Goal: Task Accomplishment & Management: Complete application form

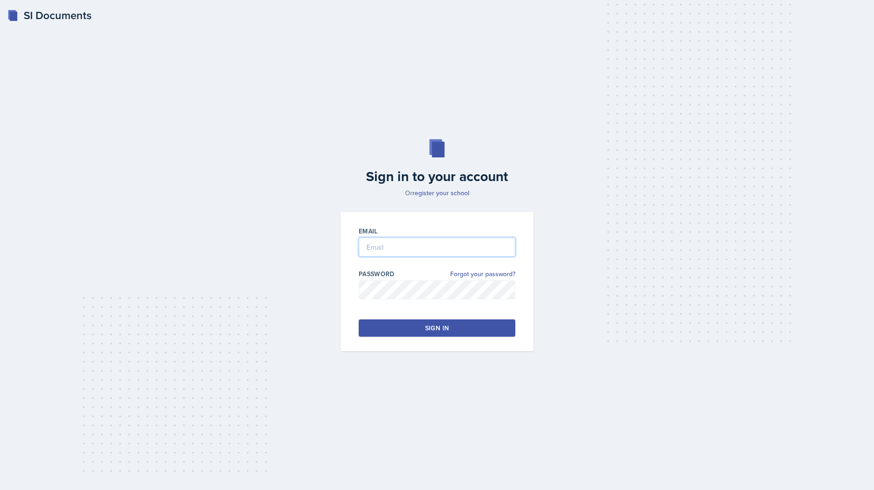
click at [390, 243] on input "email" at bounding box center [437, 247] width 157 height 19
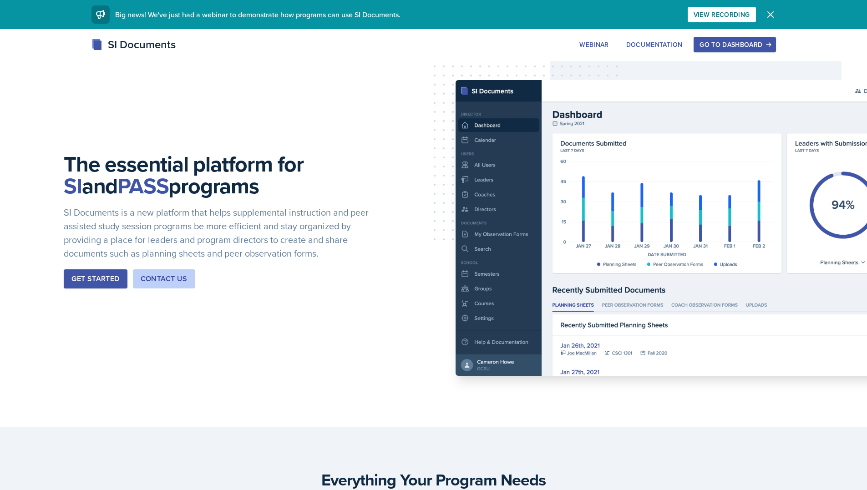
click at [730, 41] on div "Go to Dashboard" at bounding box center [734, 44] width 70 height 7
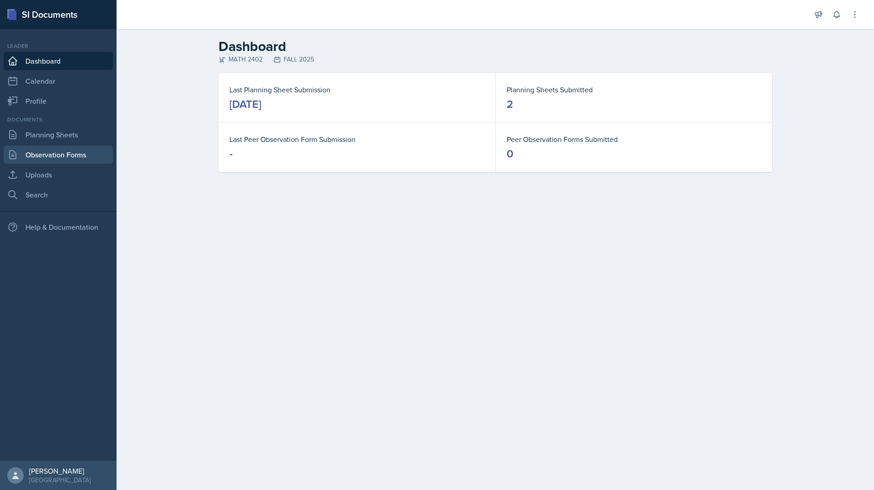
click at [41, 151] on link "Observation Forms" at bounding box center [58, 155] width 109 height 18
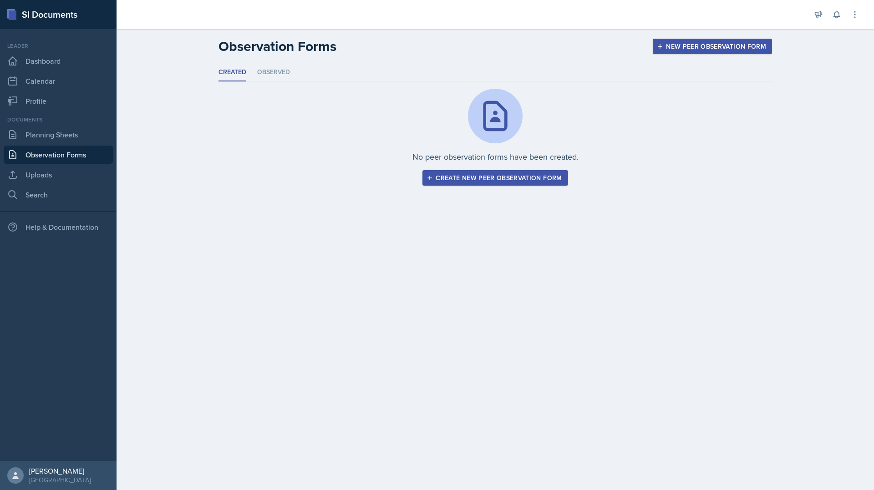
click at [71, 125] on div "Documents Planning Sheets Observation Forms Uploads Search" at bounding box center [58, 160] width 109 height 88
drag, startPoint x: 71, startPoint y: 125, endPoint x: 70, endPoint y: 130, distance: 4.6
click at [70, 130] on div "Documents Planning Sheets Observation Forms Uploads Search" at bounding box center [58, 160] width 109 height 88
click at [70, 130] on link "Planning Sheets" at bounding box center [58, 135] width 109 height 18
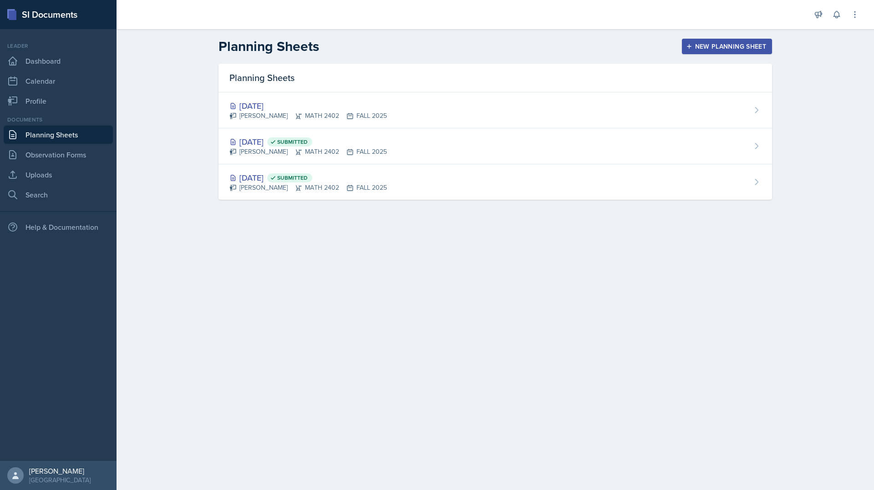
click at [124, 130] on div "Planning Sheets New Planning Sheet Planning Sheets [DATE] [PERSON_NAME] MATH 24…" at bounding box center [495, 125] width 757 height 193
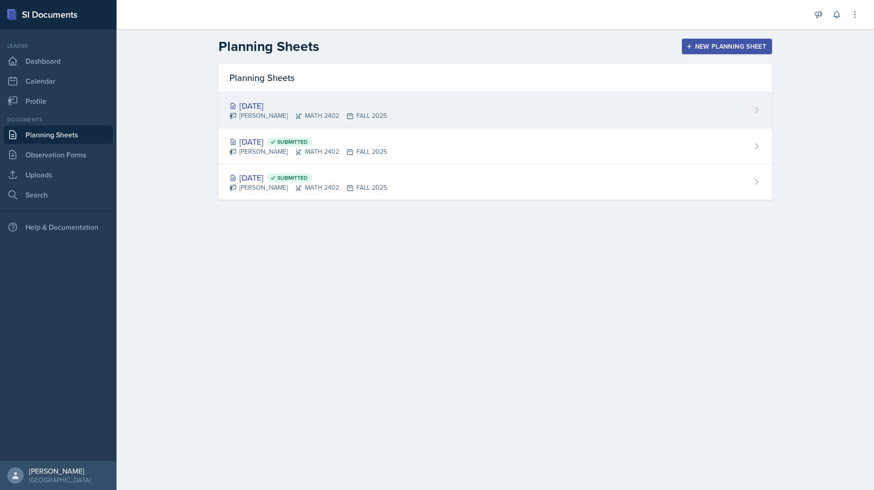
click at [381, 96] on div "[DATE] [PERSON_NAME] MATH 2402 FALL 2025" at bounding box center [494, 110] width 553 height 36
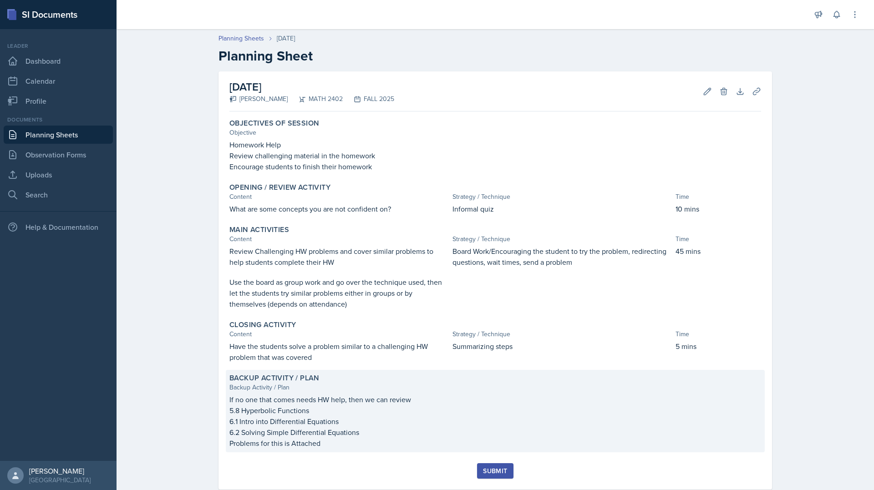
click at [363, 444] on p "Problems for this is Attached" at bounding box center [495, 443] width 532 height 11
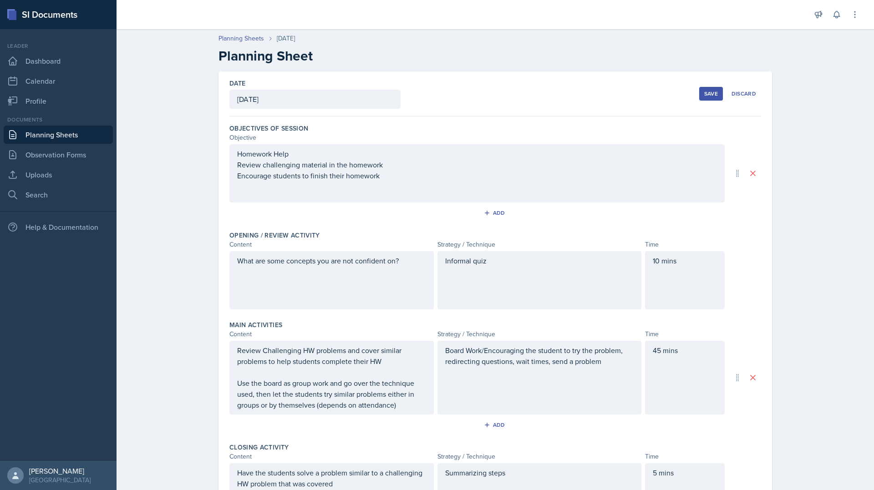
scroll to position [162, 0]
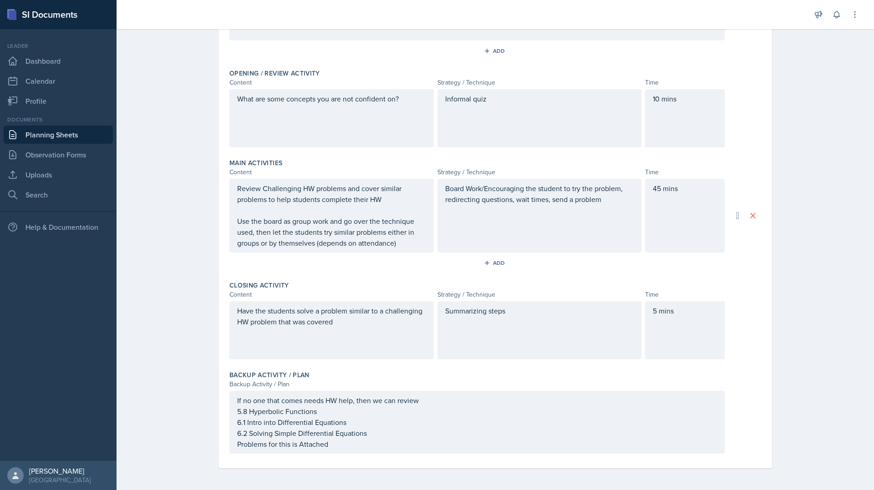
click at [348, 452] on div "If no one that comes needs HW help, then we can review 5.8 Hyperbolic Functions…" at bounding box center [476, 422] width 495 height 63
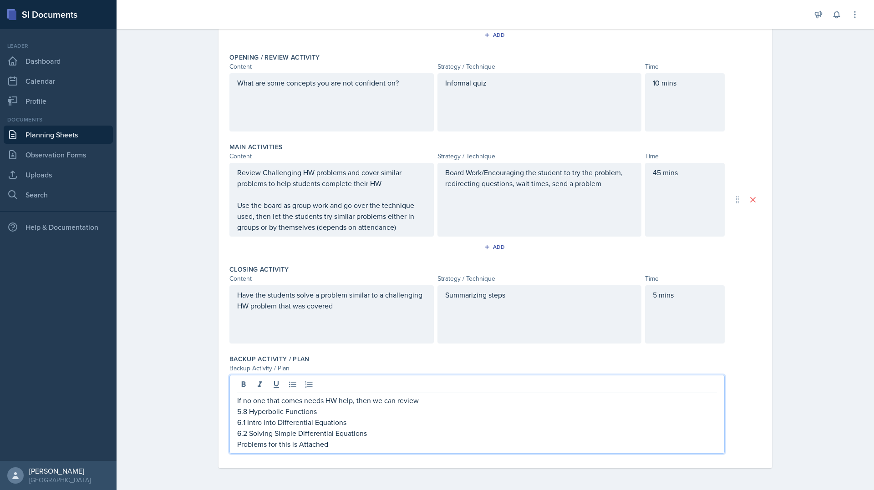
click at [349, 450] on div "If no one that comes needs HW help, then we can review 5.8 Hyperbolic Functions…" at bounding box center [476, 414] width 495 height 79
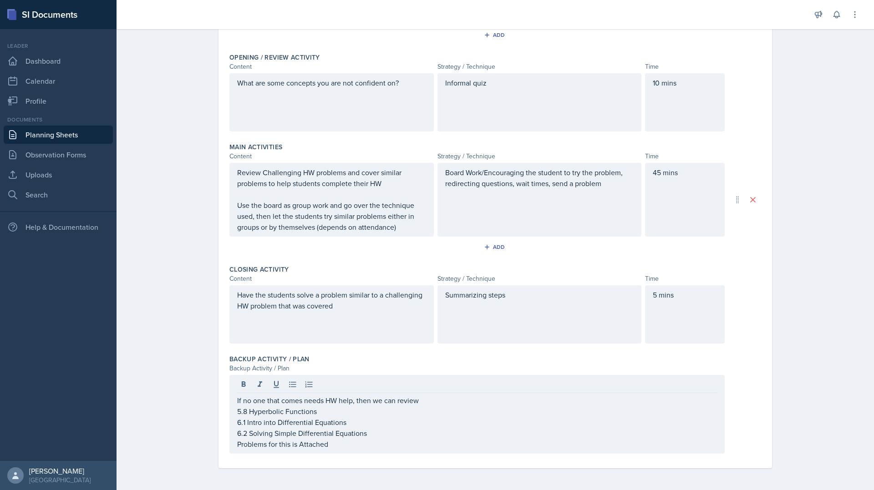
click at [349, 450] on div "If no one that comes needs HW help, then we can review 5.8 Hyperbolic Functions…" at bounding box center [476, 414] width 495 height 79
drag, startPoint x: 349, startPoint y: 450, endPoint x: 323, endPoint y: 446, distance: 26.3
click at [323, 446] on div "If no one that comes needs HW help, then we can review 5.8 Hyperbolic Functions…" at bounding box center [476, 414] width 495 height 79
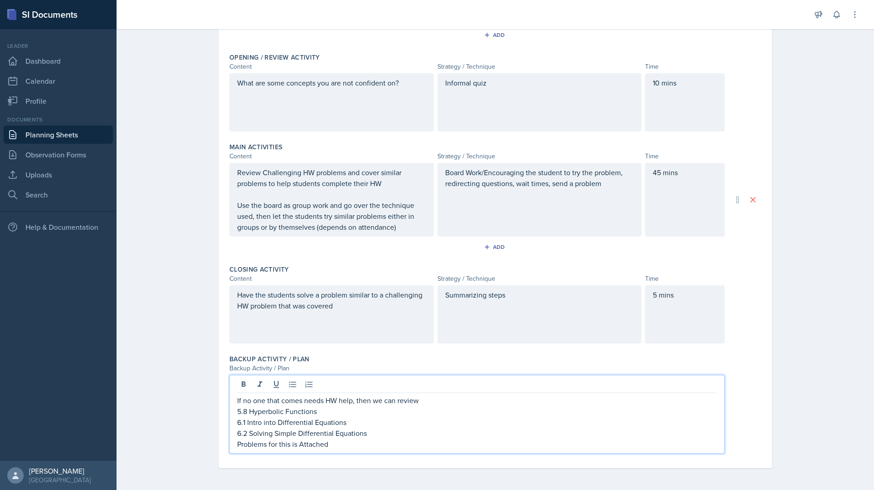
click at [323, 446] on p "Problems for this is Attached" at bounding box center [477, 444] width 480 height 11
click at [721, 299] on div "Have the students solve a problem similar to a challenging HW problem that was …" at bounding box center [495, 314] width 532 height 58
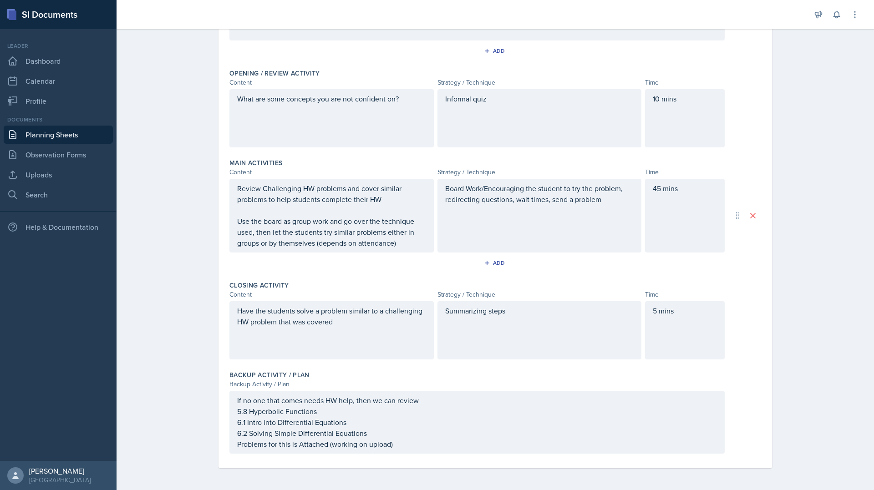
scroll to position [0, 0]
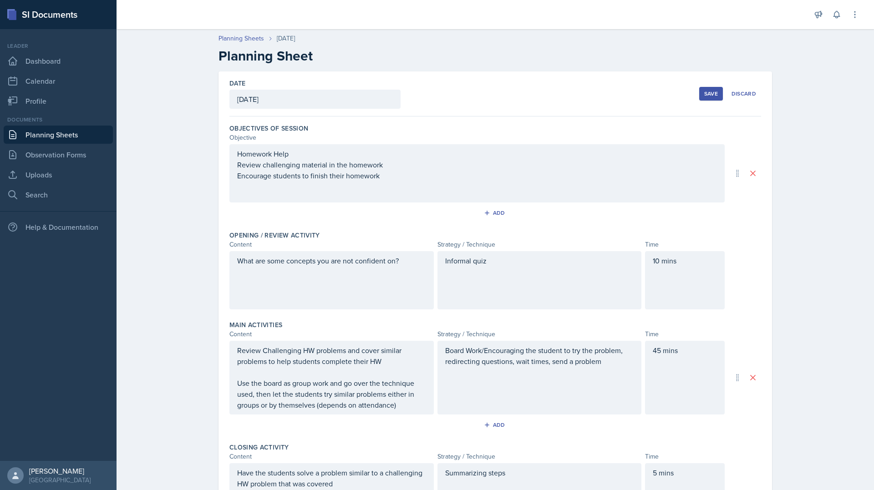
click at [714, 95] on div "Save" at bounding box center [711, 93] width 14 height 7
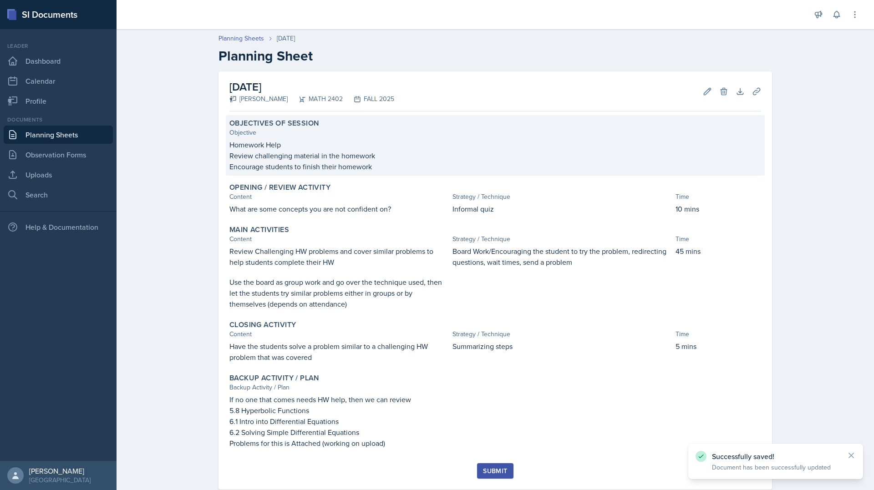
scroll to position [21, 0]
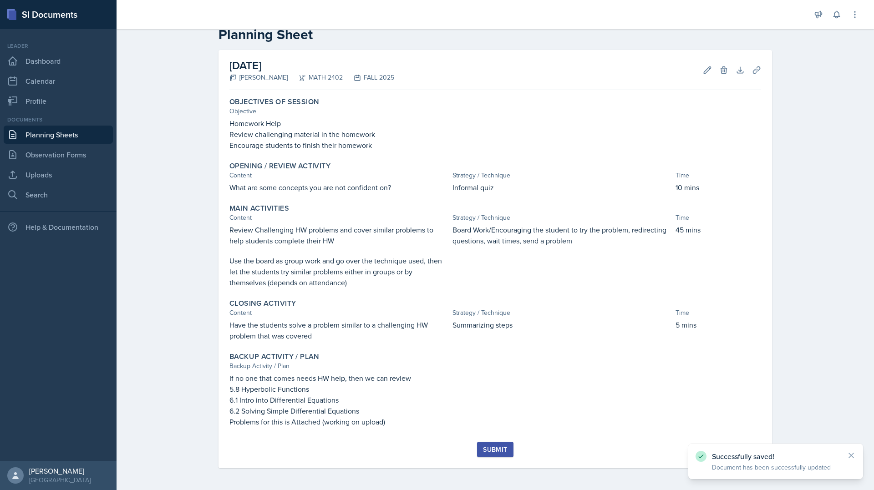
click at [490, 449] on div "Submit" at bounding box center [495, 449] width 24 height 7
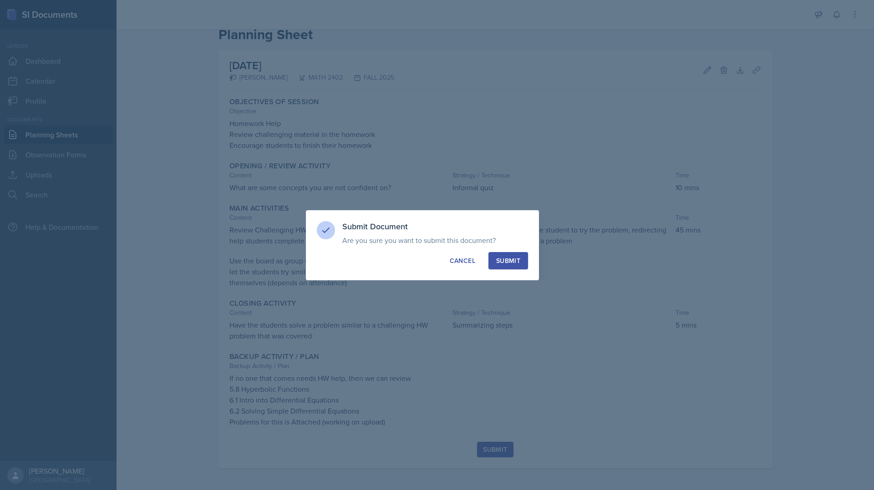
click at [517, 263] on div "Submit" at bounding box center [508, 260] width 24 height 9
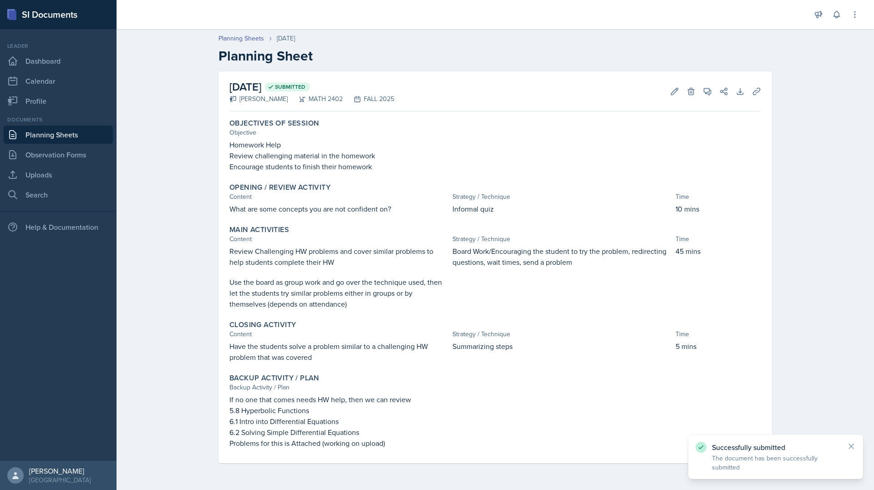
scroll to position [0, 0]
click at [40, 155] on link "Observation Forms" at bounding box center [58, 155] width 109 height 18
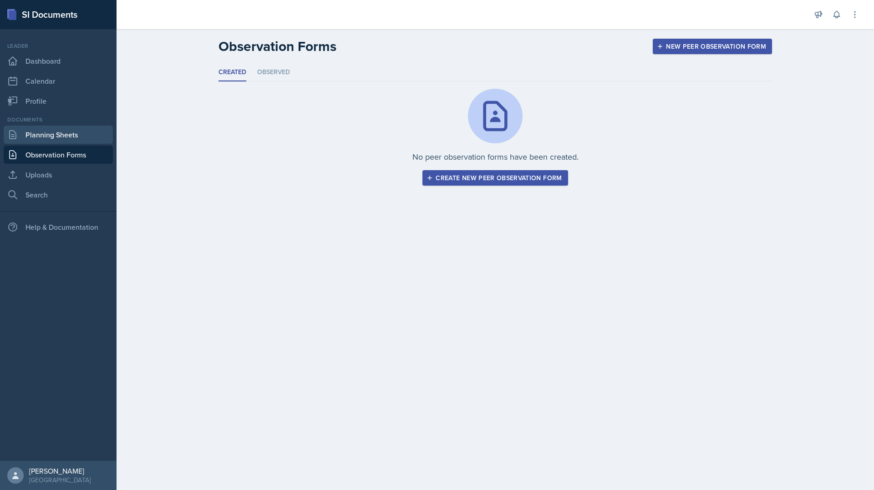
click at [61, 138] on link "Planning Sheets" at bounding box center [58, 135] width 109 height 18
